Goal: Information Seeking & Learning: Learn about a topic

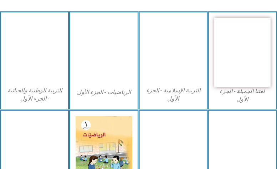
scroll to position [249, 0]
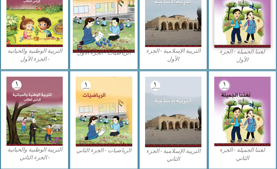
click at [101, 25] on img at bounding box center [104, 14] width 62 height 78
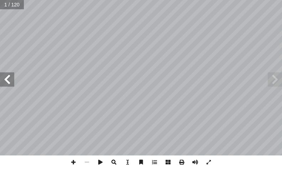
click at [114, 161] on span at bounding box center [114, 162] width 14 height 14
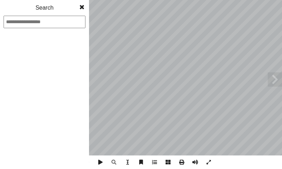
click at [80, 5] on span at bounding box center [82, 7] width 13 height 14
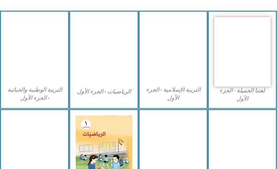
scroll to position [214, 0]
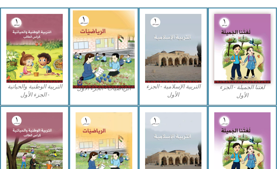
click at [102, 60] on img at bounding box center [104, 49] width 62 height 78
click at [106, 35] on img at bounding box center [104, 49] width 62 height 78
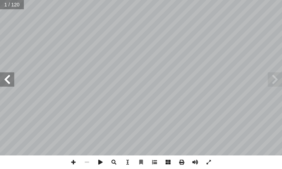
click at [155, 164] on span at bounding box center [155, 162] width 14 height 14
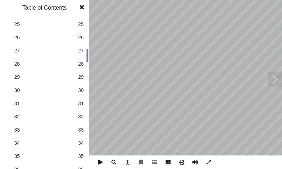
click at [101, 61] on div "الرياضيات ليف: أ ا فريق الت ا) ً د. [PERSON_NAME] (منسق . [PERSON_NAME] أ ا .[P…" at bounding box center [141, 84] width 282 height 169
click at [83, 26] on span "25" at bounding box center [81, 24] width 6 height 7
click at [84, 8] on span at bounding box center [82, 7] width 13 height 14
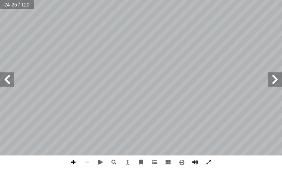
click at [73, 160] on span at bounding box center [74, 162] width 14 height 14
click at [201, 48] on html "الصفحة الرئيسية الصف الأول الصف الثاني الصف الثالث الصف الرابع الصف الخامس الصف…" at bounding box center [141, 24] width 282 height 48
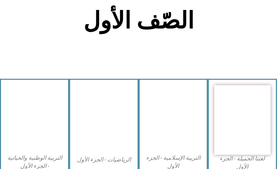
scroll to position [142, 0]
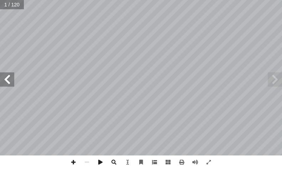
click at [154, 163] on span at bounding box center [155, 162] width 14 height 14
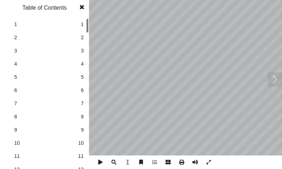
click at [85, 47] on div "الرياضيات ليف: أ ا فريق الت ا) ً د. [PERSON_NAME] (منسق . [PERSON_NAME] أ ا .[P…" at bounding box center [141, 84] width 282 height 169
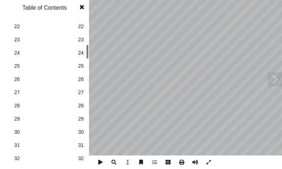
click at [83, 57] on div "1 1 2 2 3 3 4 4 5 5 6 6 7 7 8 8 9 9 10 10 11 11 12 12 13 13 14 14 15 15 16 16 1…" at bounding box center [44, 93] width 89 height 151
click at [81, 65] on span "25" at bounding box center [81, 65] width 6 height 7
click at [81, 8] on span at bounding box center [82, 7] width 13 height 14
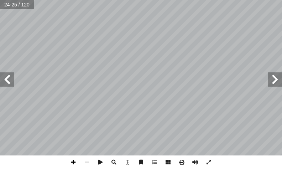
click at [73, 162] on span at bounding box center [74, 162] width 14 height 14
